Goal: Task Accomplishment & Management: Manage account settings

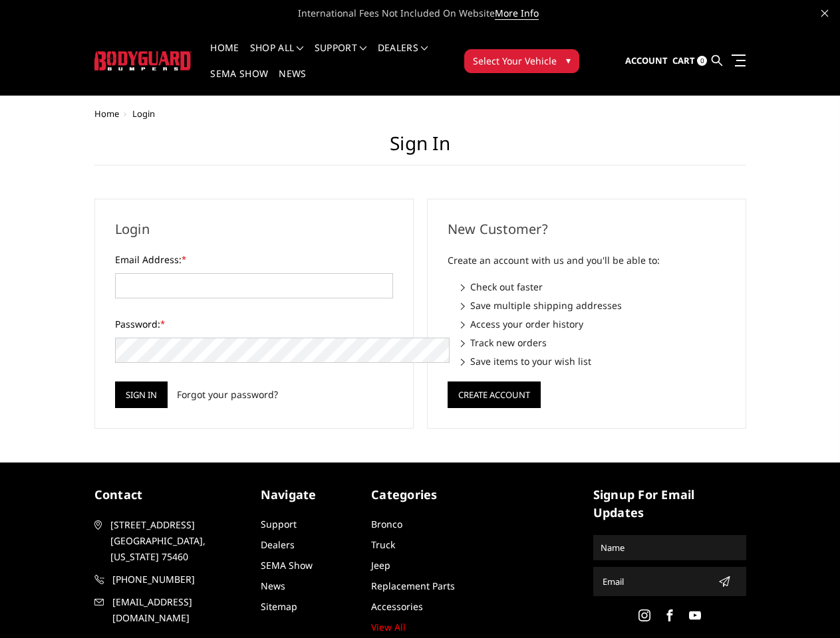
click at [420, 319] on div "New Customer? Create an account with us and you'll be able to: Check out faster…" at bounding box center [586, 314] width 333 height 230
click at [358, 48] on li "Support FAQ Install Instructions Shipping Warranty Terms & Conditions Cancellat…" at bounding box center [340, 56] width 63 height 26
click at [358, 56] on li "Support FAQ Install Instructions Shipping Warranty Terms & Conditions Cancellat…" at bounding box center [340, 56] width 63 height 26
click at [557, 54] on span "Select Your Vehicle" at bounding box center [515, 61] width 84 height 14
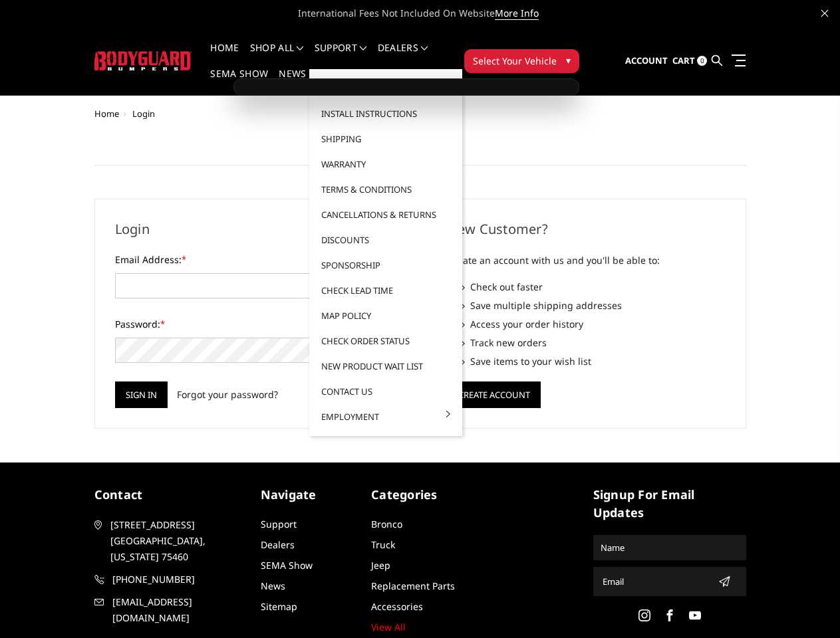
click at [557, 54] on span "Select Your Vehicle" at bounding box center [515, 61] width 84 height 14
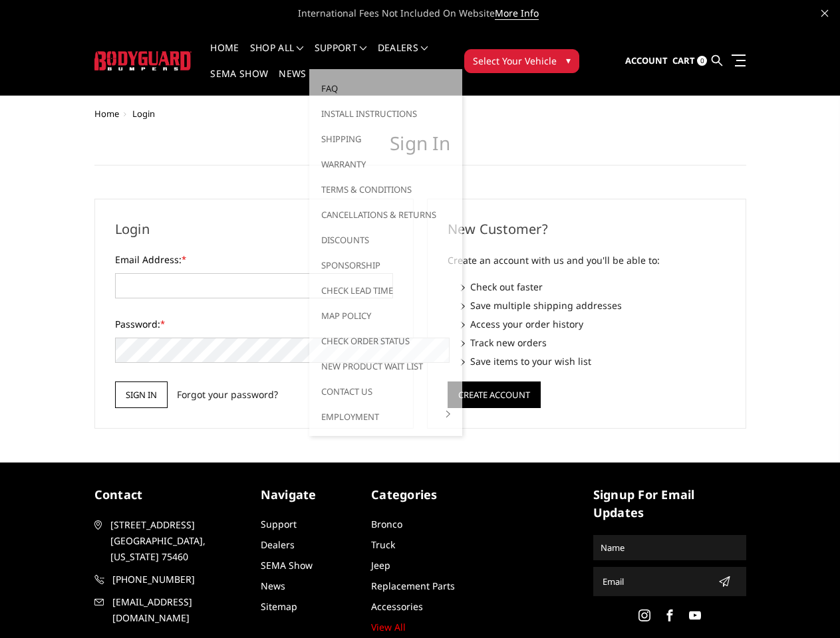
click at [115, 382] on input "Sign in" at bounding box center [141, 395] width 53 height 27
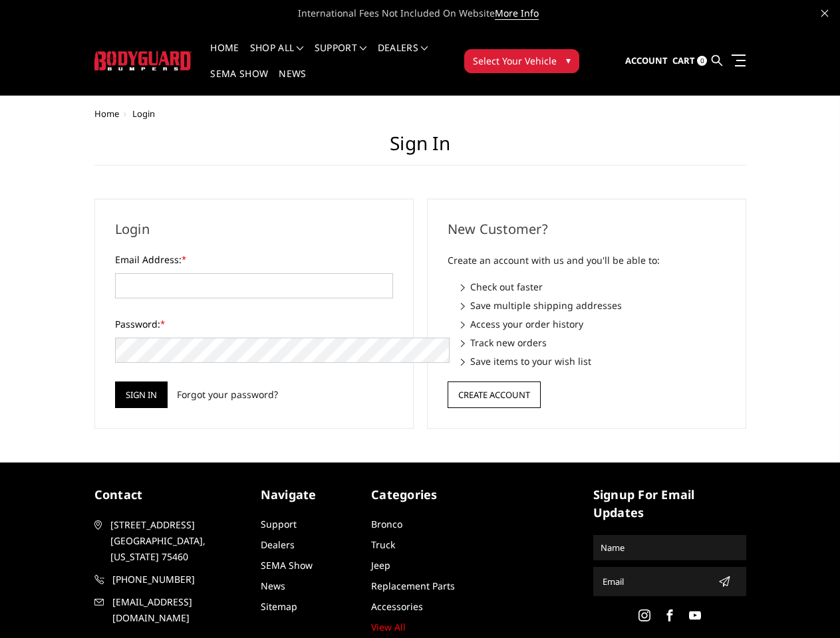
click at [493, 382] on button "Create Account" at bounding box center [494, 395] width 93 height 27
click at [719, 577] on icon "submit" at bounding box center [724, 582] width 11 height 11
